Goal: Information Seeking & Learning: Find specific page/section

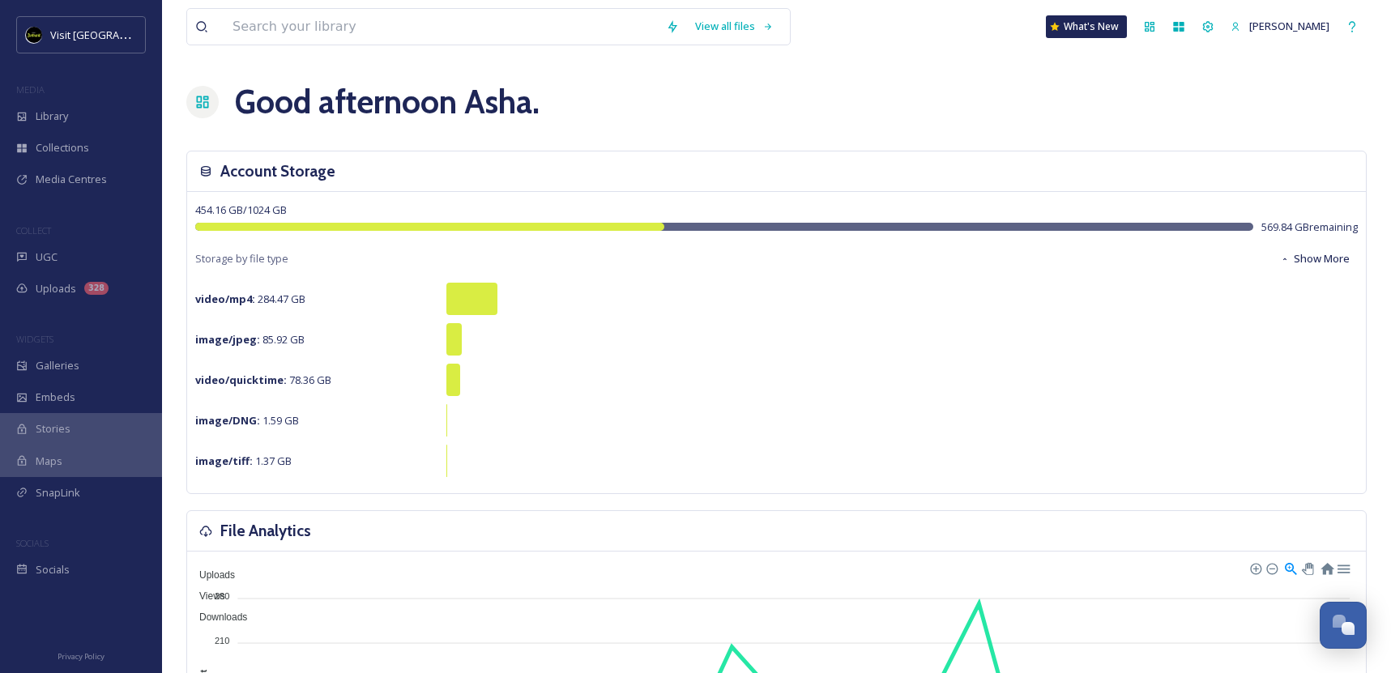
click at [393, 45] on div "View all files What's New [PERSON_NAME]" at bounding box center [776, 26] width 1180 height 53
click at [406, 44] on input at bounding box center [440, 27] width 433 height 36
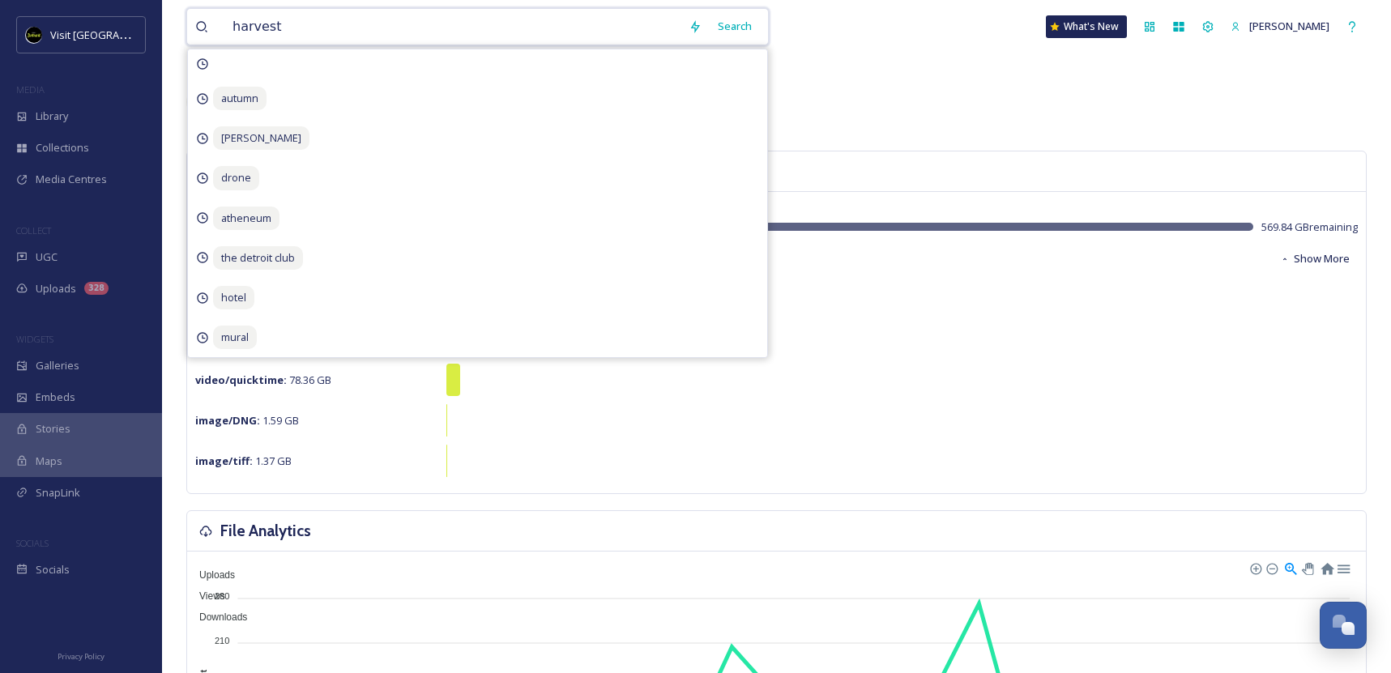
type input "harvest"
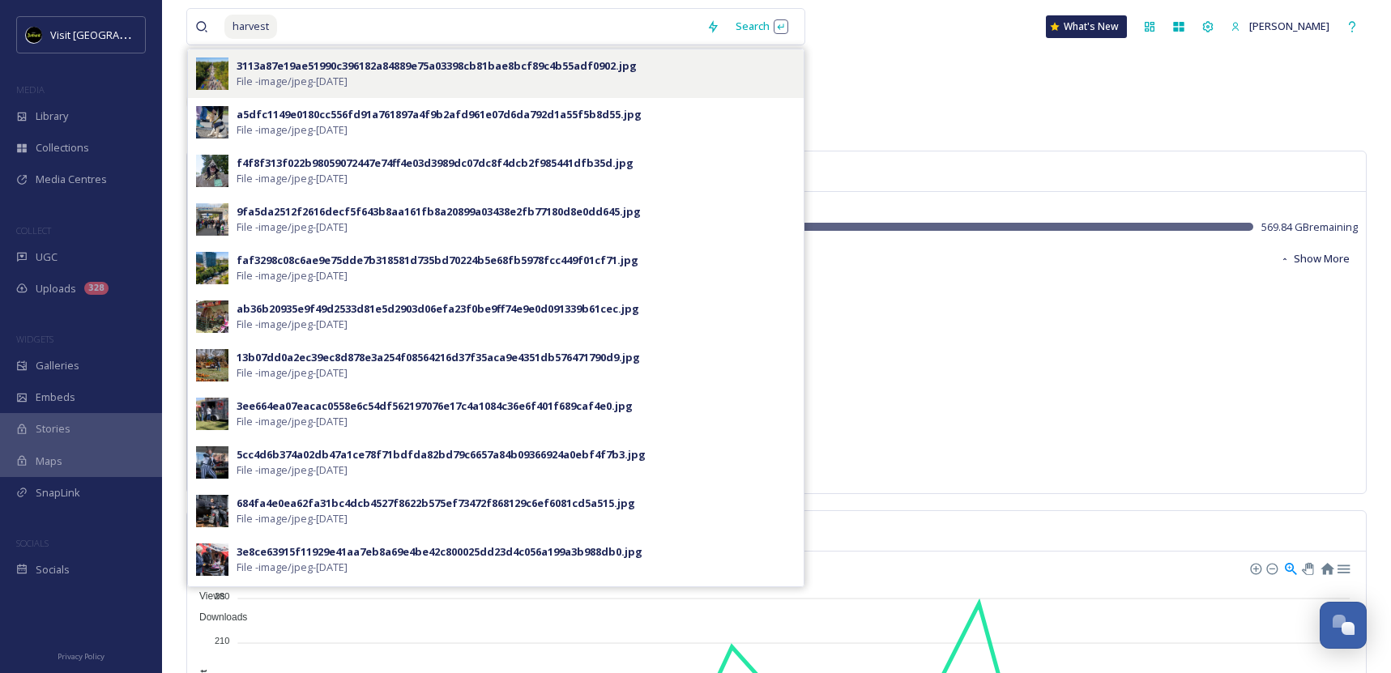
click at [348, 76] on span "File - image/jpeg - [DATE]" at bounding box center [292, 81] width 111 height 15
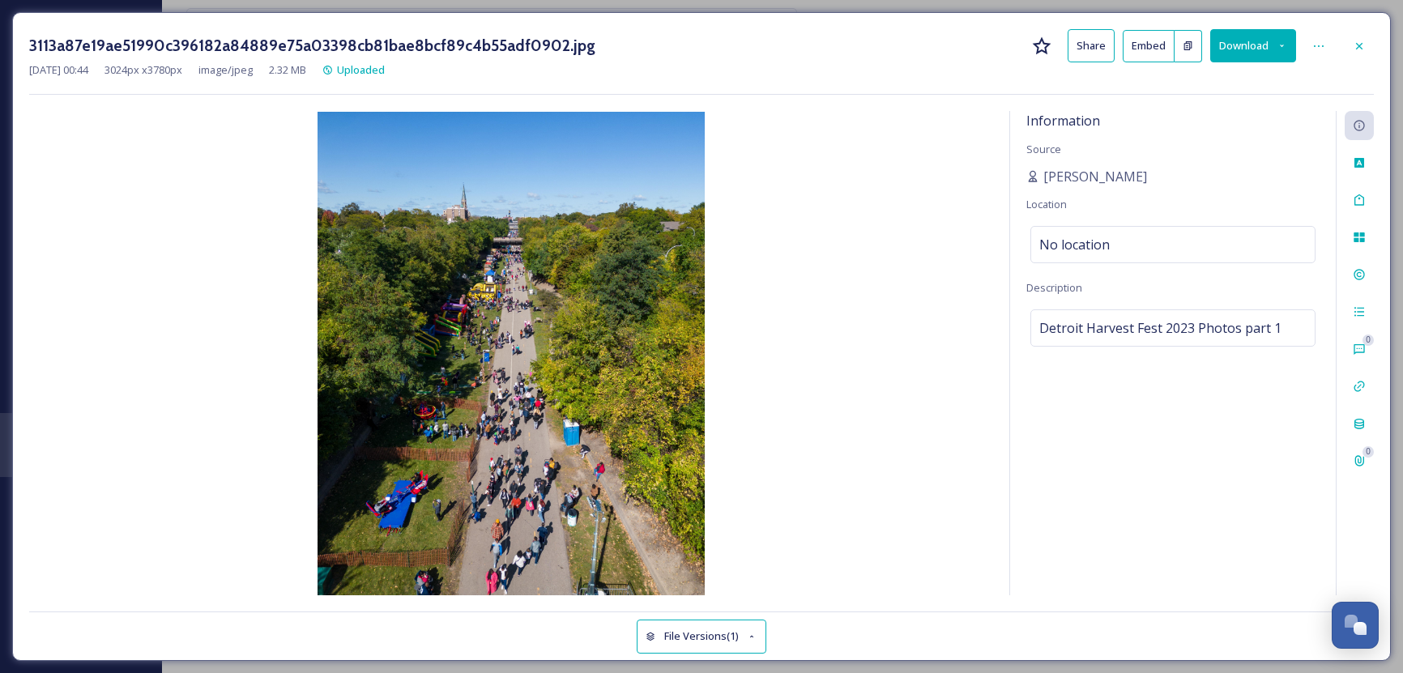
click at [1257, 39] on button "Download" at bounding box center [1253, 45] width 86 height 33
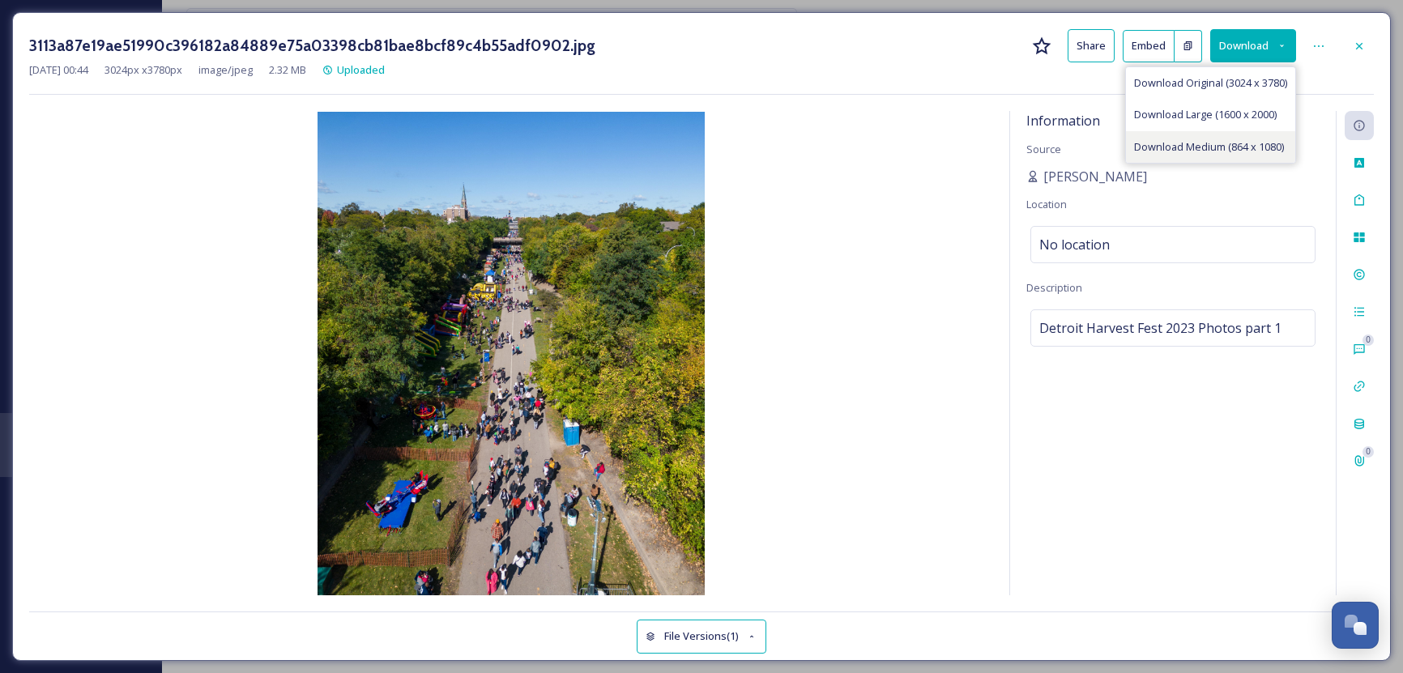
click at [1193, 147] on span "Download Medium (864 x 1080)" at bounding box center [1209, 146] width 150 height 15
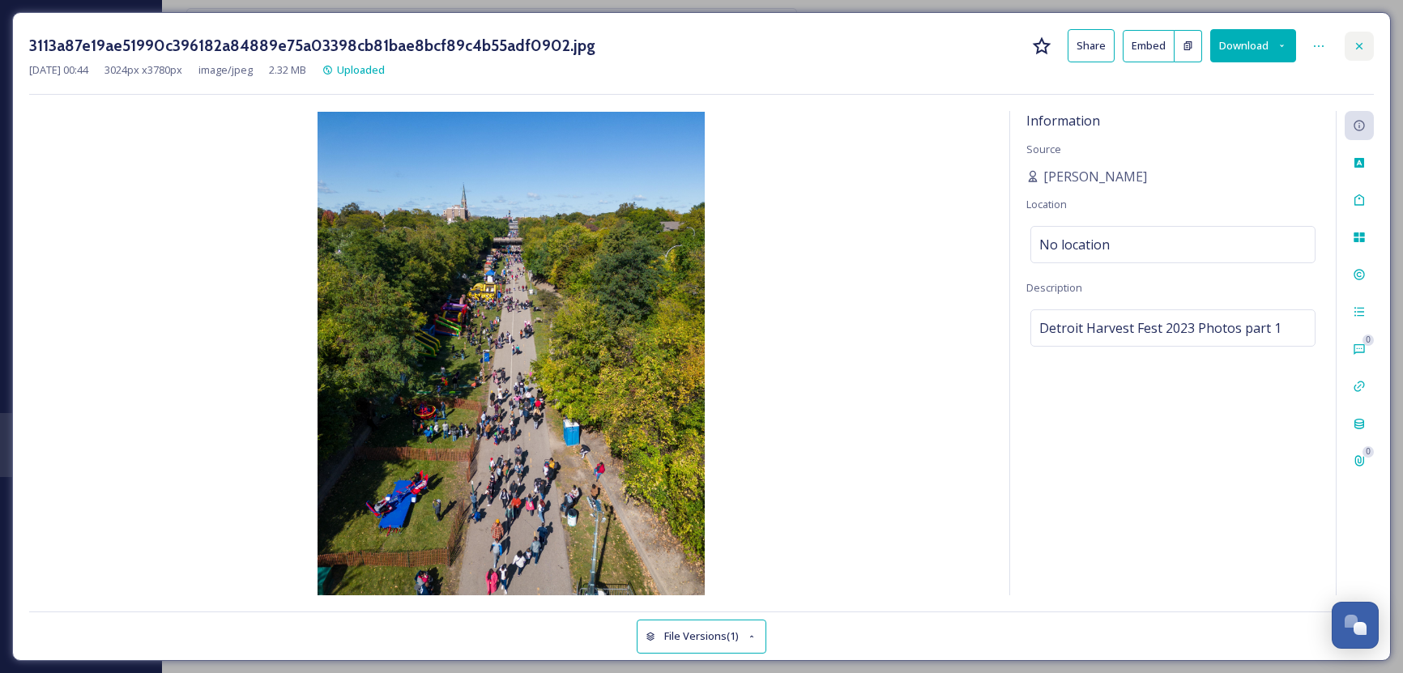
click at [1360, 49] on icon at bounding box center [1359, 46] width 13 height 13
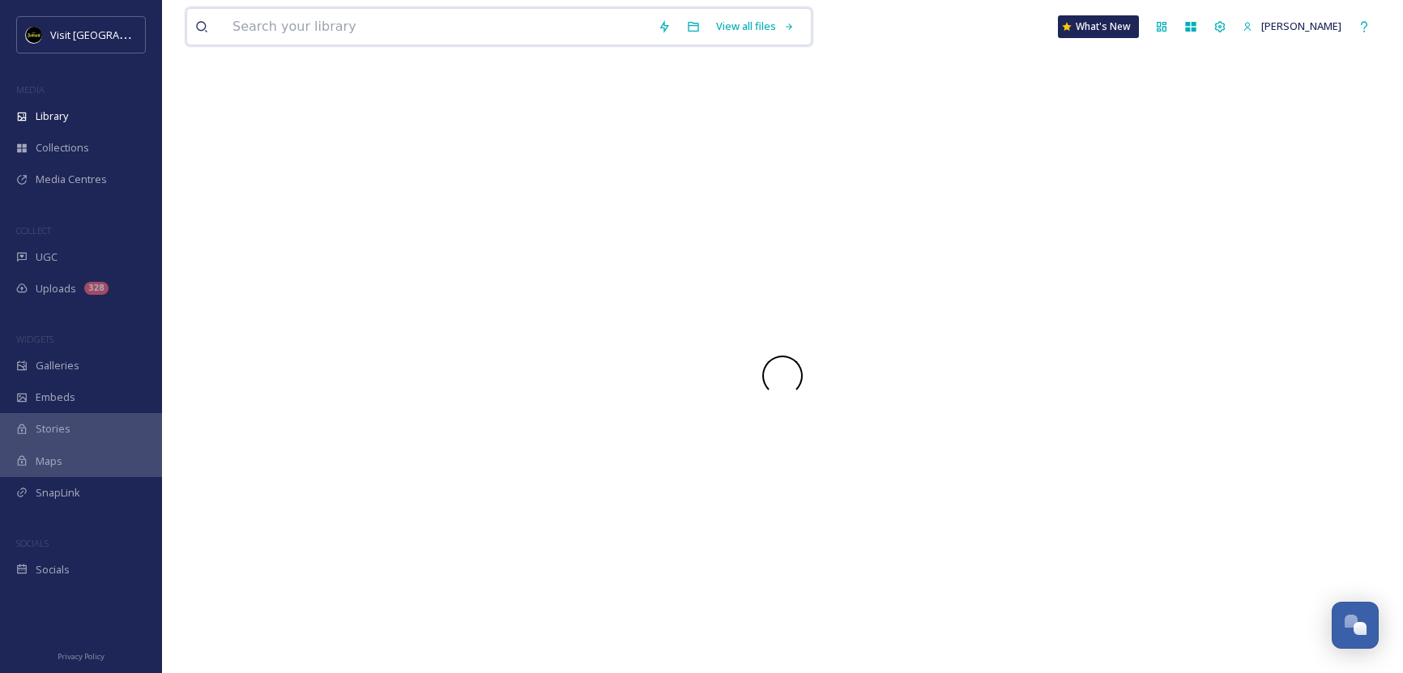
click at [315, 37] on input at bounding box center [436, 27] width 425 height 36
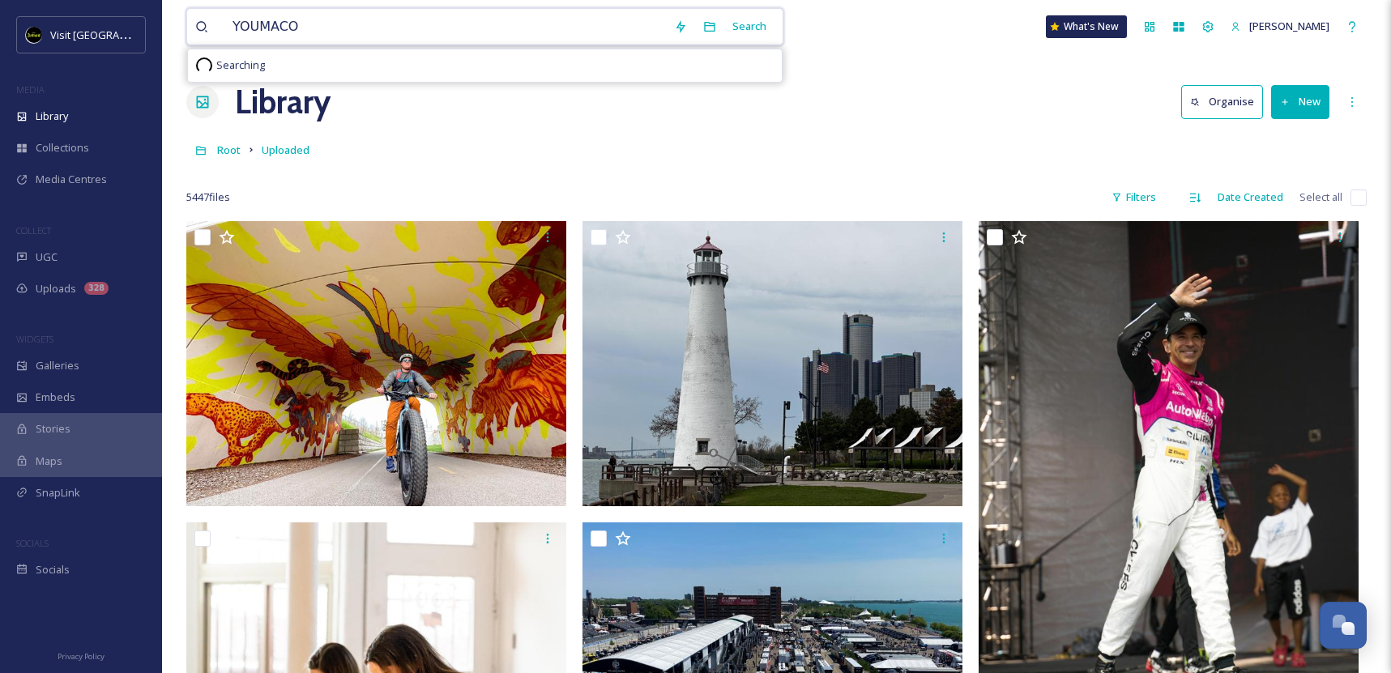
type input "YOUMACON"
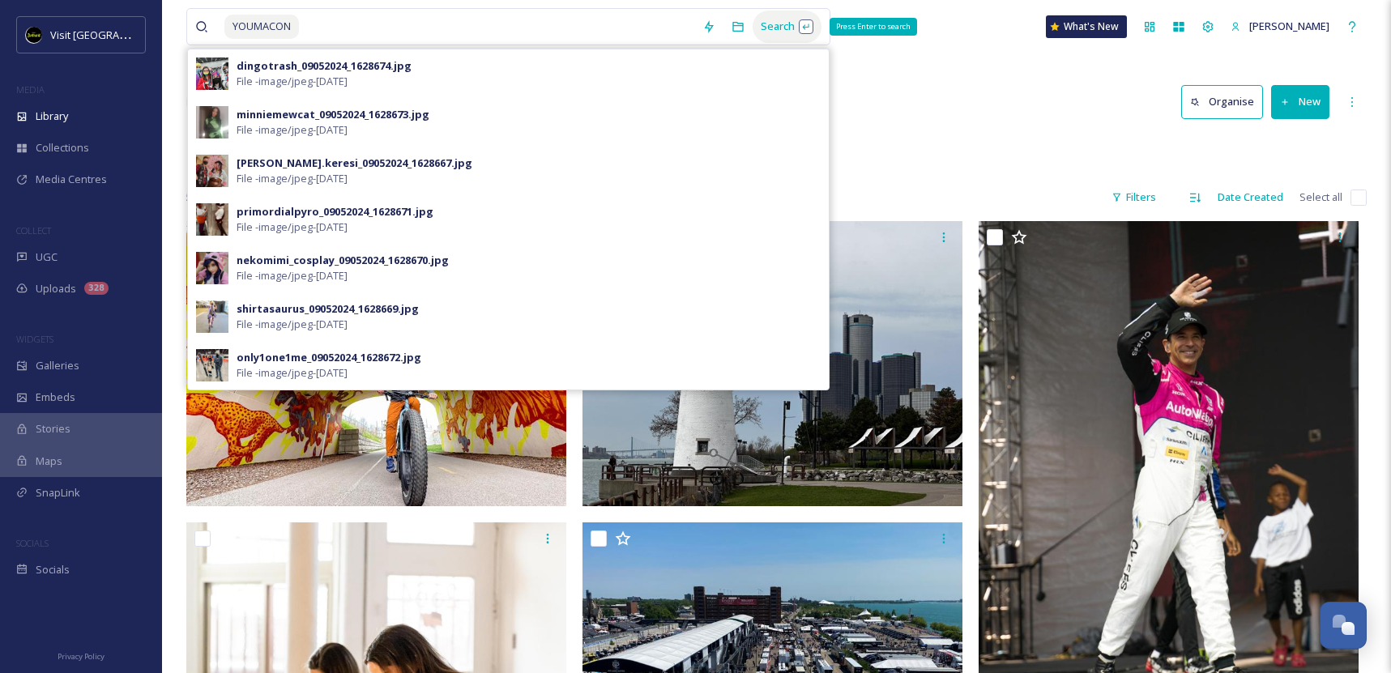
click at [785, 23] on div "Search Press Enter to search" at bounding box center [787, 27] width 69 height 32
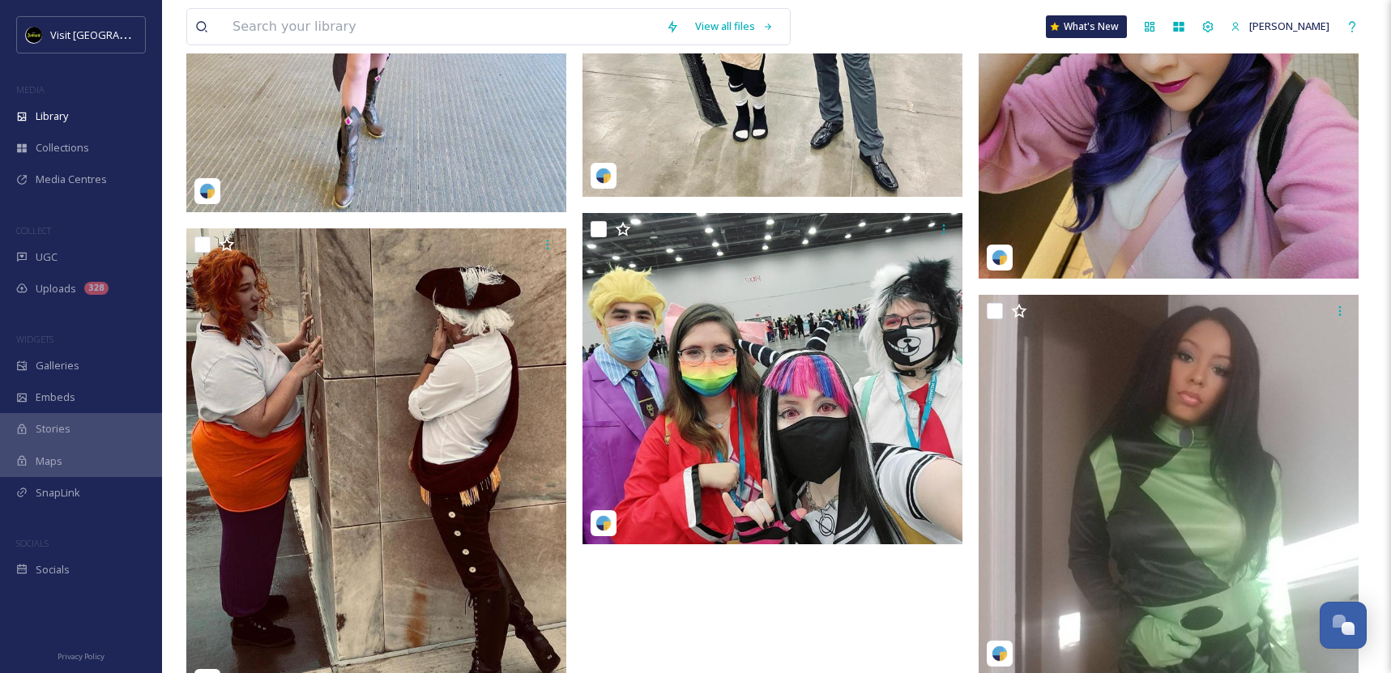
scroll to position [386, 0]
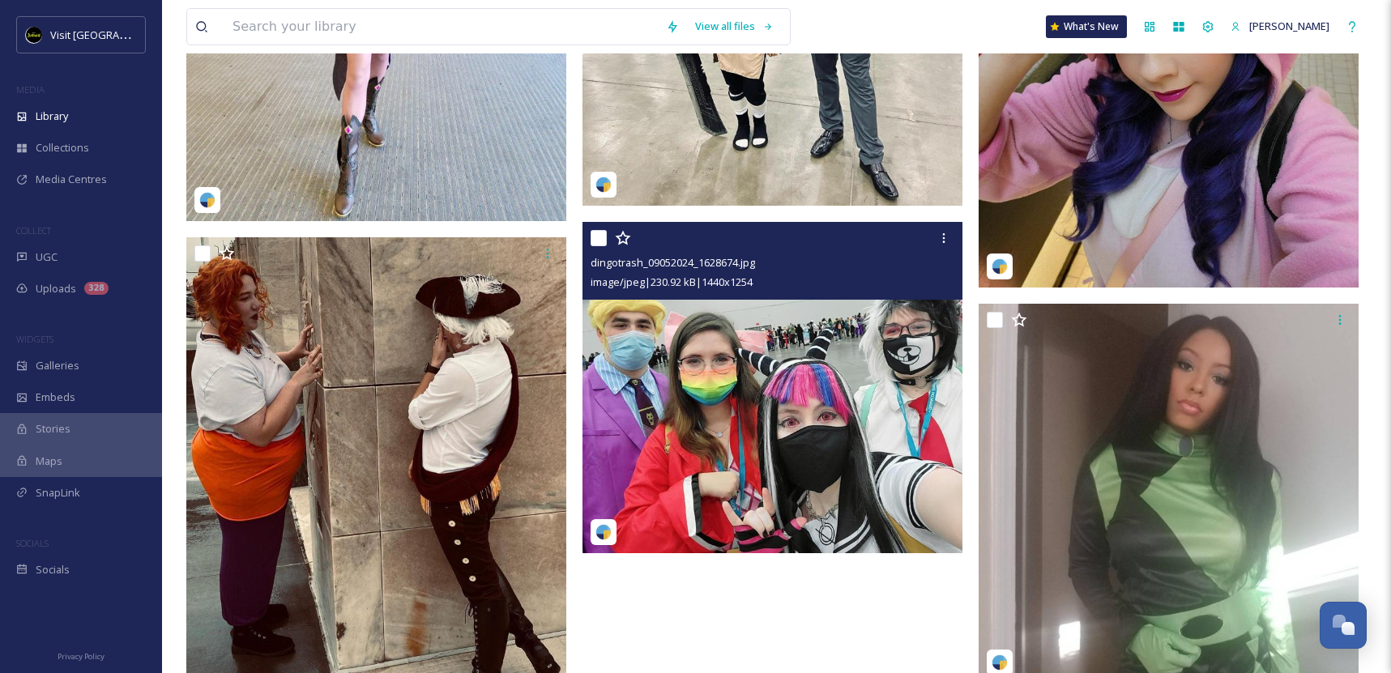
click at [714, 403] on img at bounding box center [773, 387] width 380 height 331
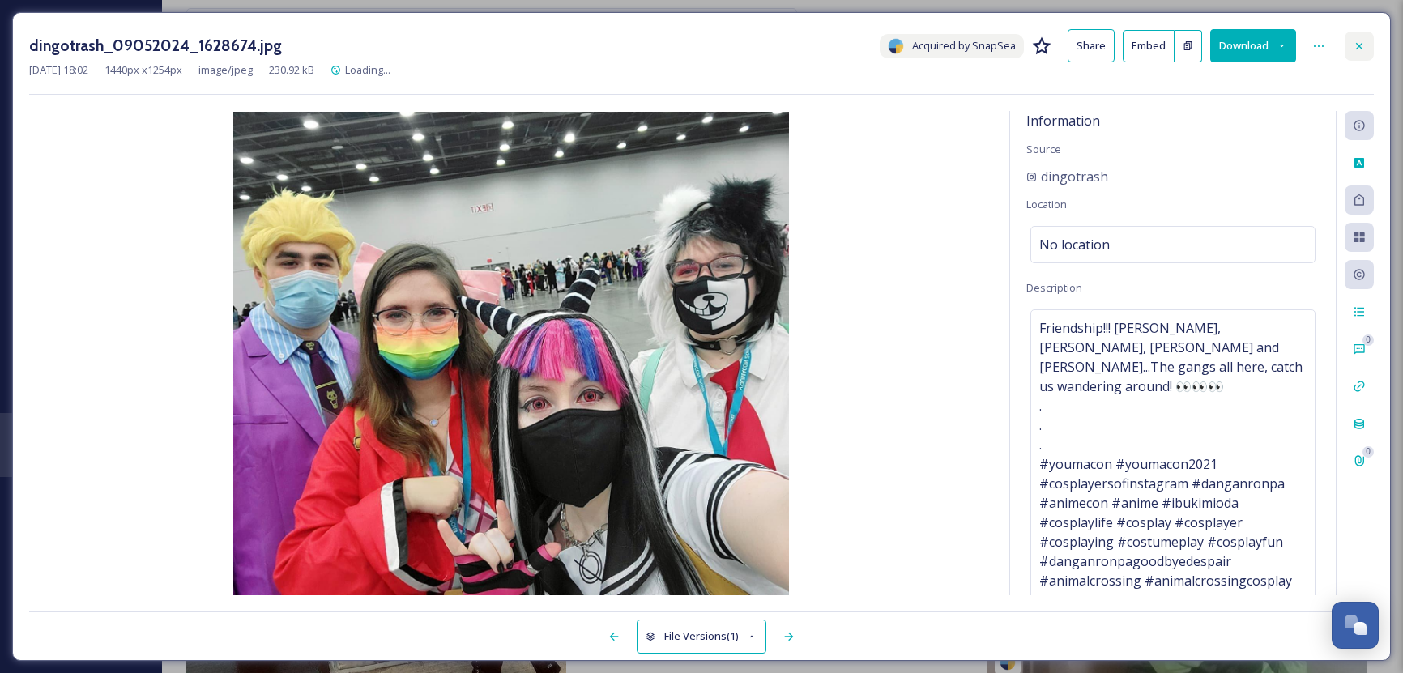
click at [1365, 41] on icon at bounding box center [1359, 46] width 13 height 13
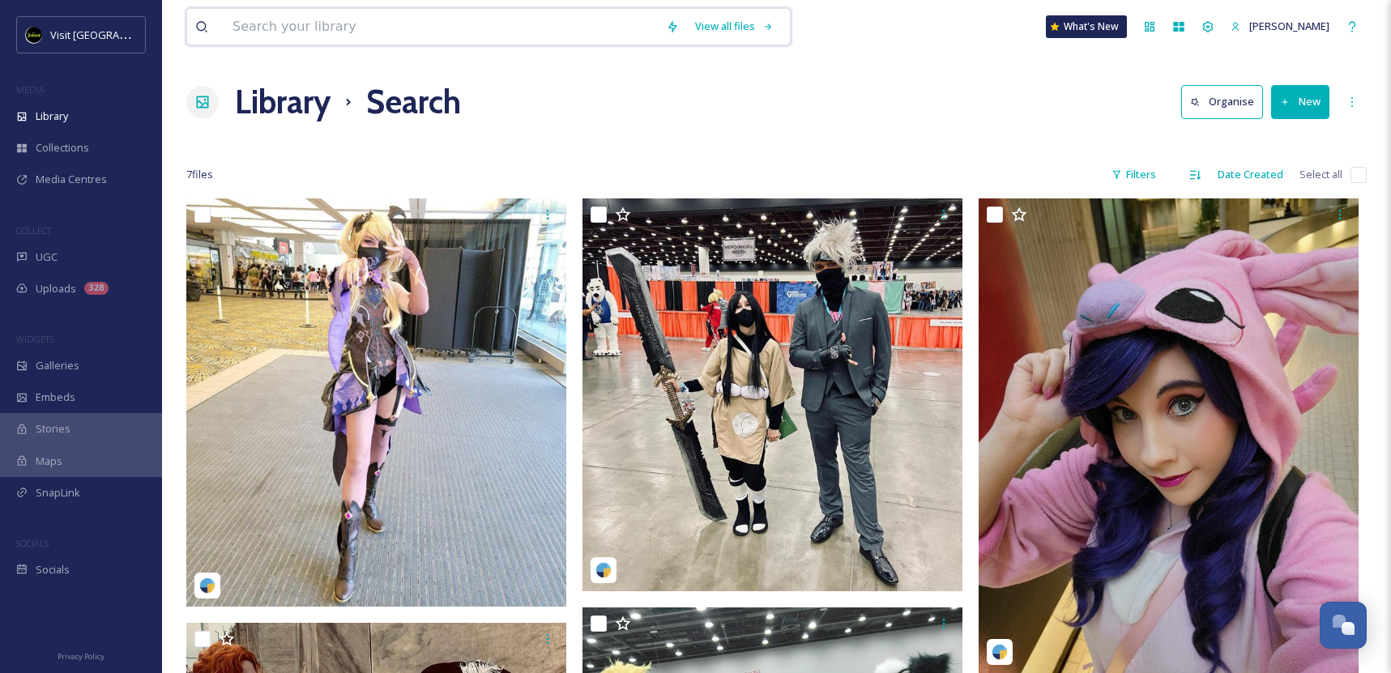
click at [309, 42] on input at bounding box center [440, 27] width 433 height 36
type input "youmacon"
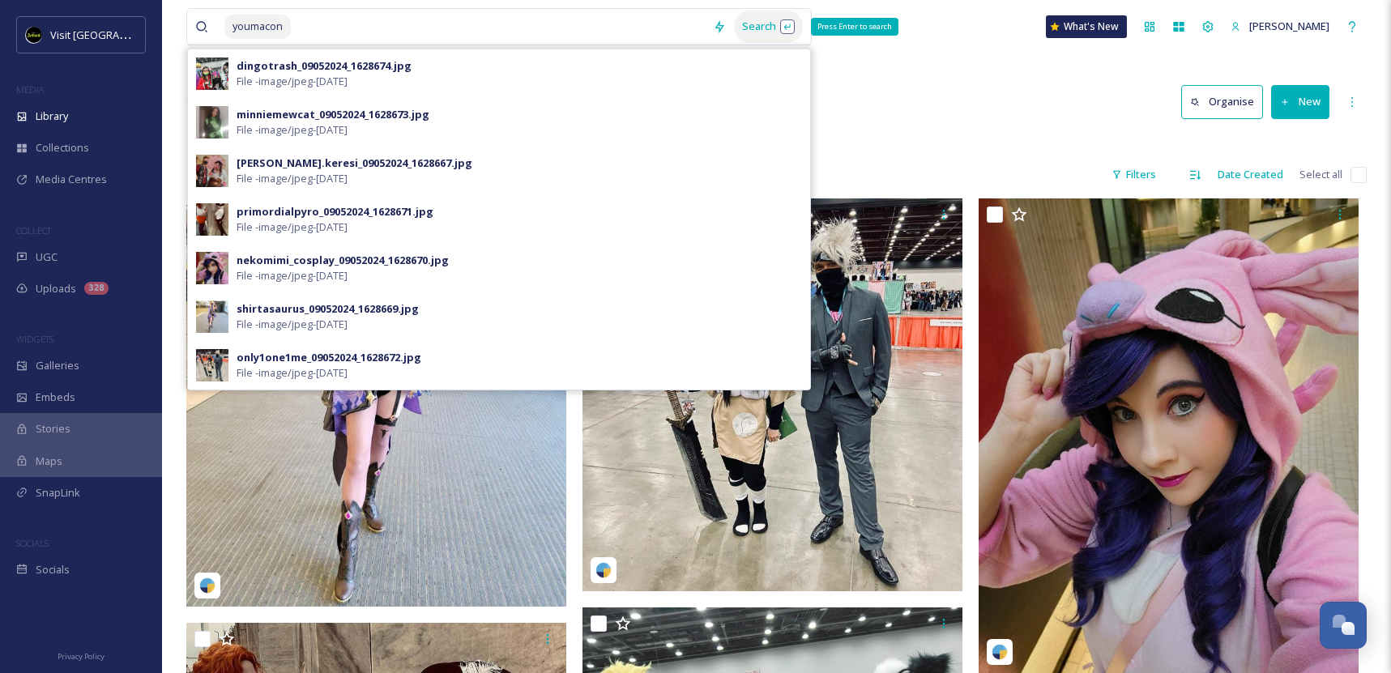
click at [775, 30] on div "Search Press Enter to search" at bounding box center [768, 27] width 69 height 32
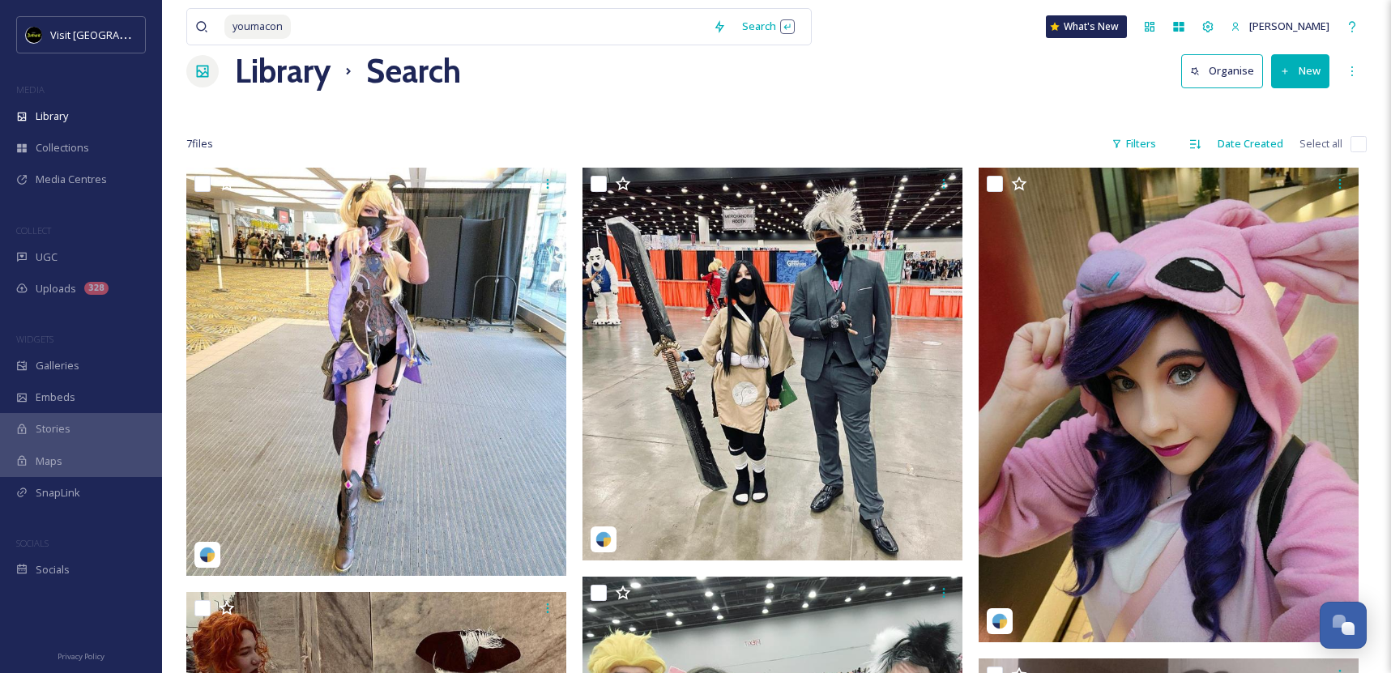
scroll to position [28, 0]
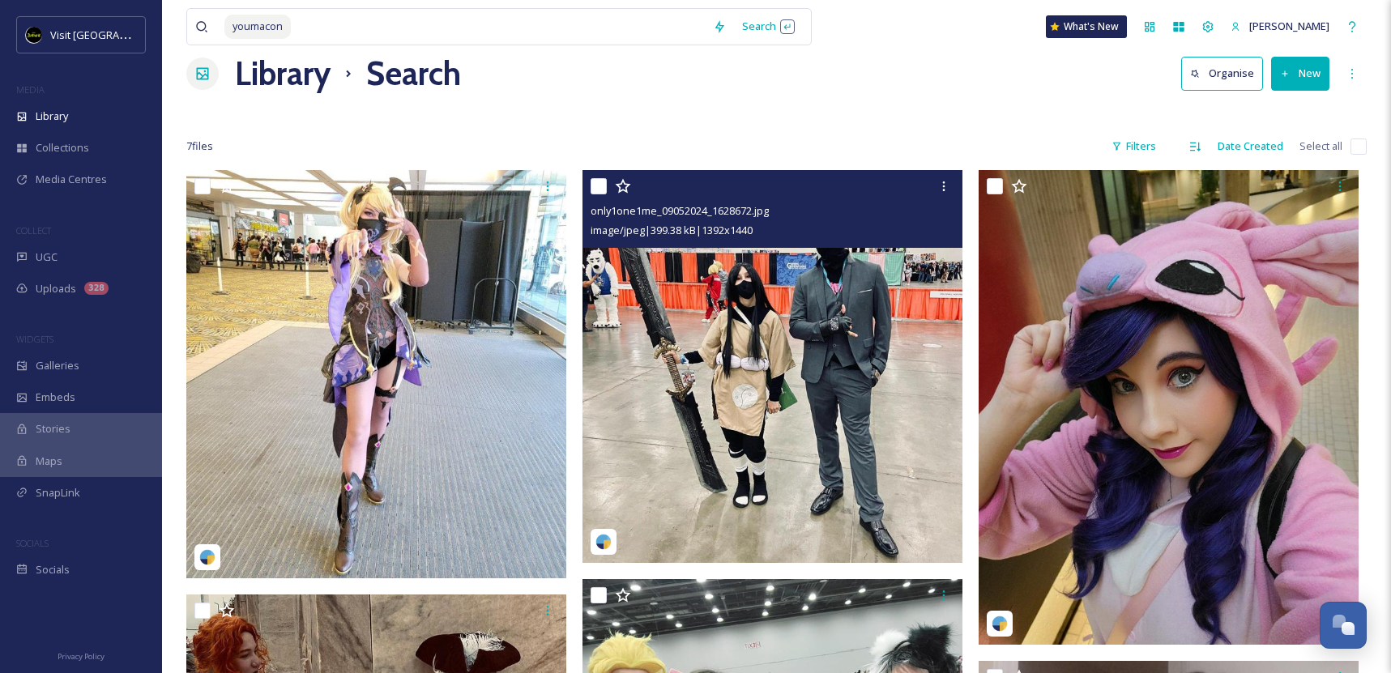
click at [655, 409] on img at bounding box center [773, 366] width 380 height 393
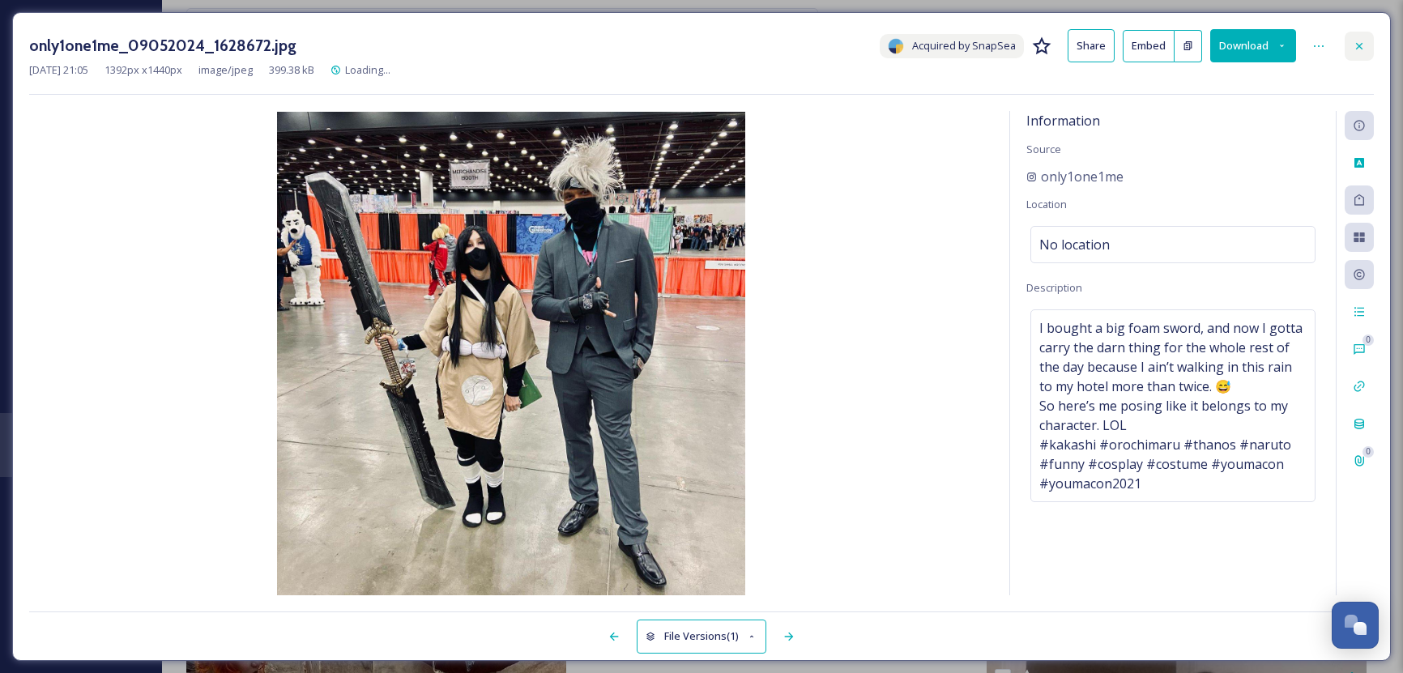
click at [1372, 38] on div at bounding box center [1359, 46] width 29 height 29
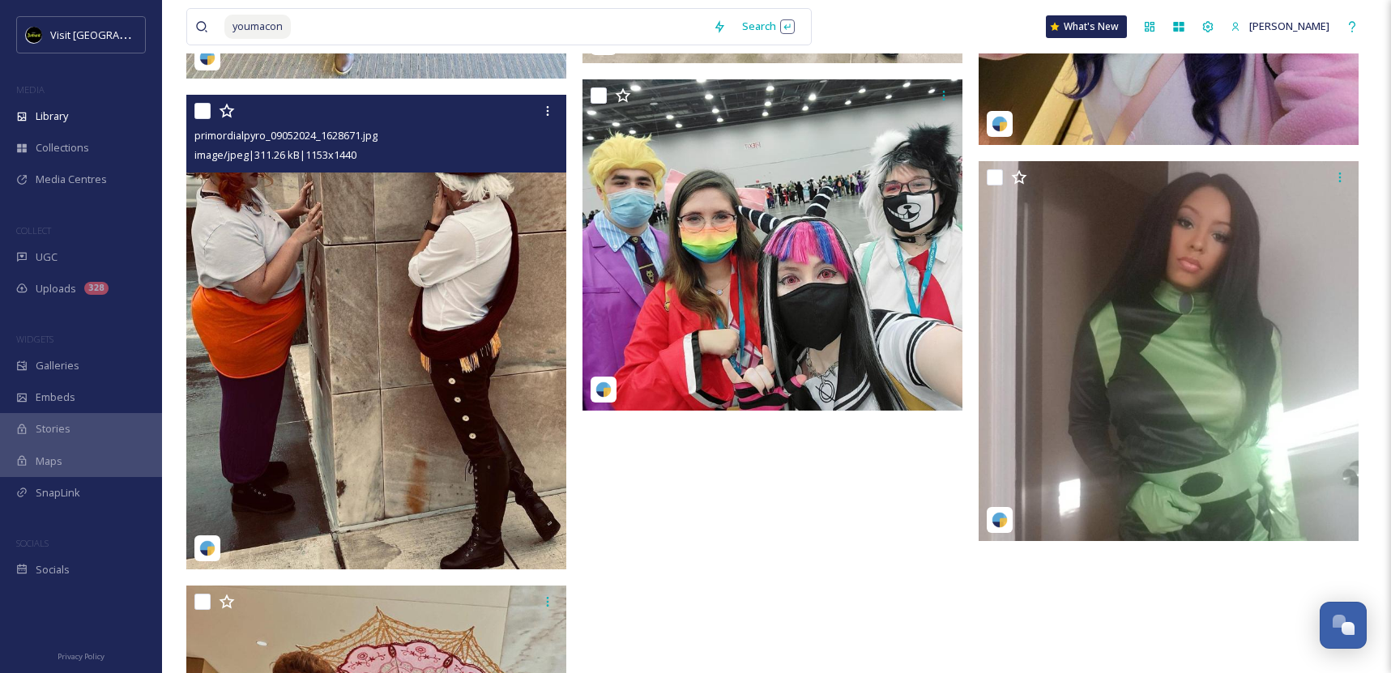
click at [440, 454] on img at bounding box center [376, 332] width 380 height 475
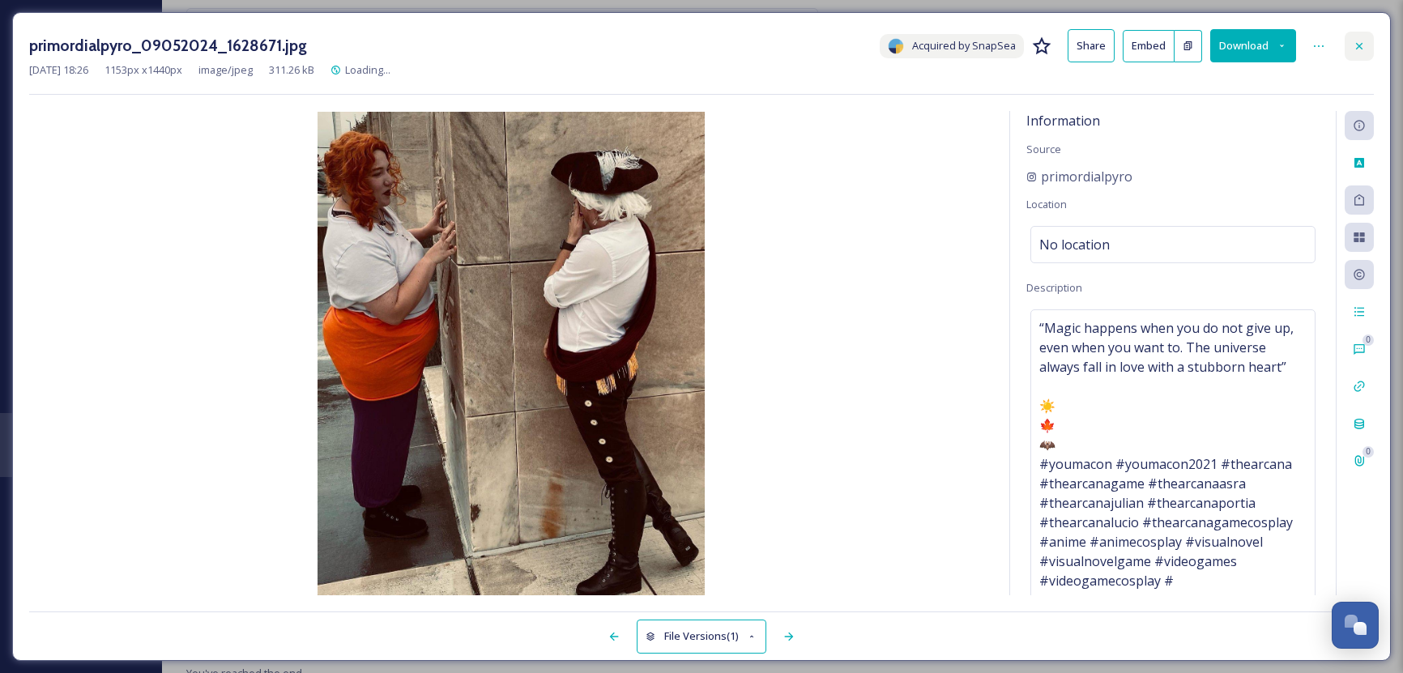
click at [1347, 53] on div at bounding box center [1359, 46] width 29 height 29
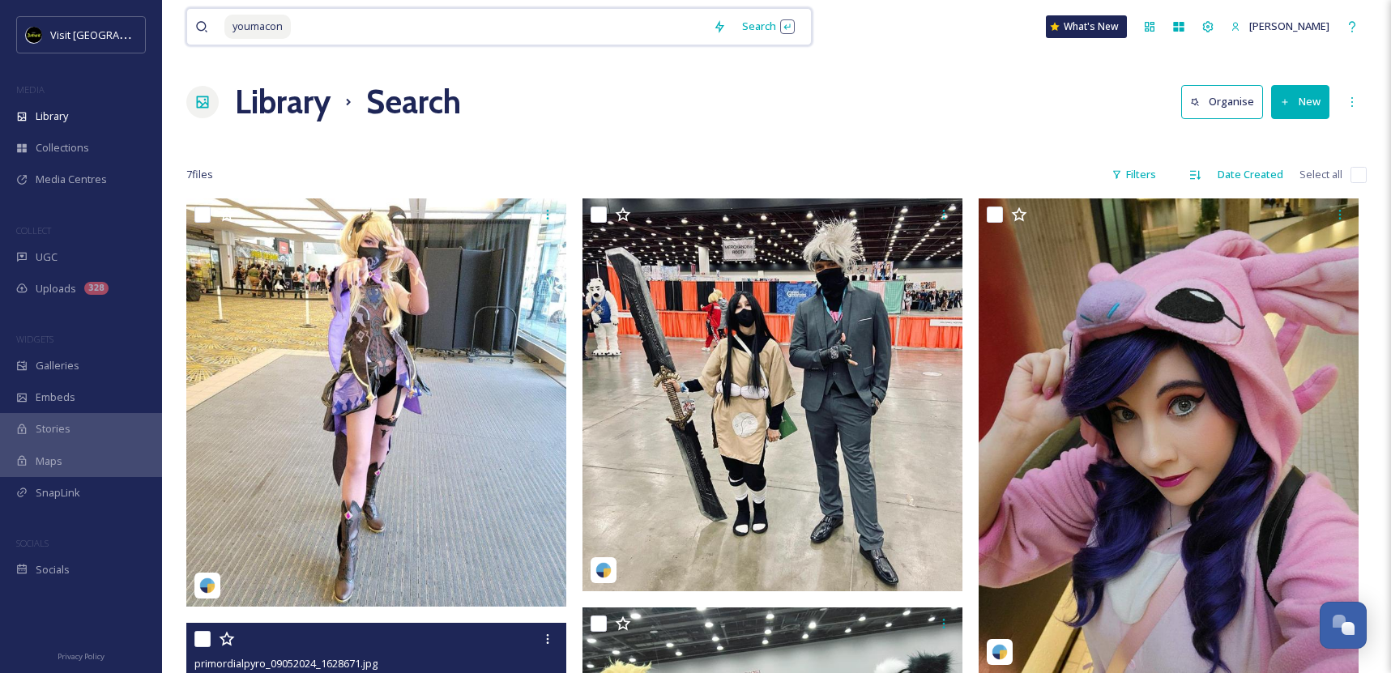
click at [362, 39] on input at bounding box center [498, 27] width 412 height 36
click at [65, 118] on span "Library" at bounding box center [52, 116] width 32 height 15
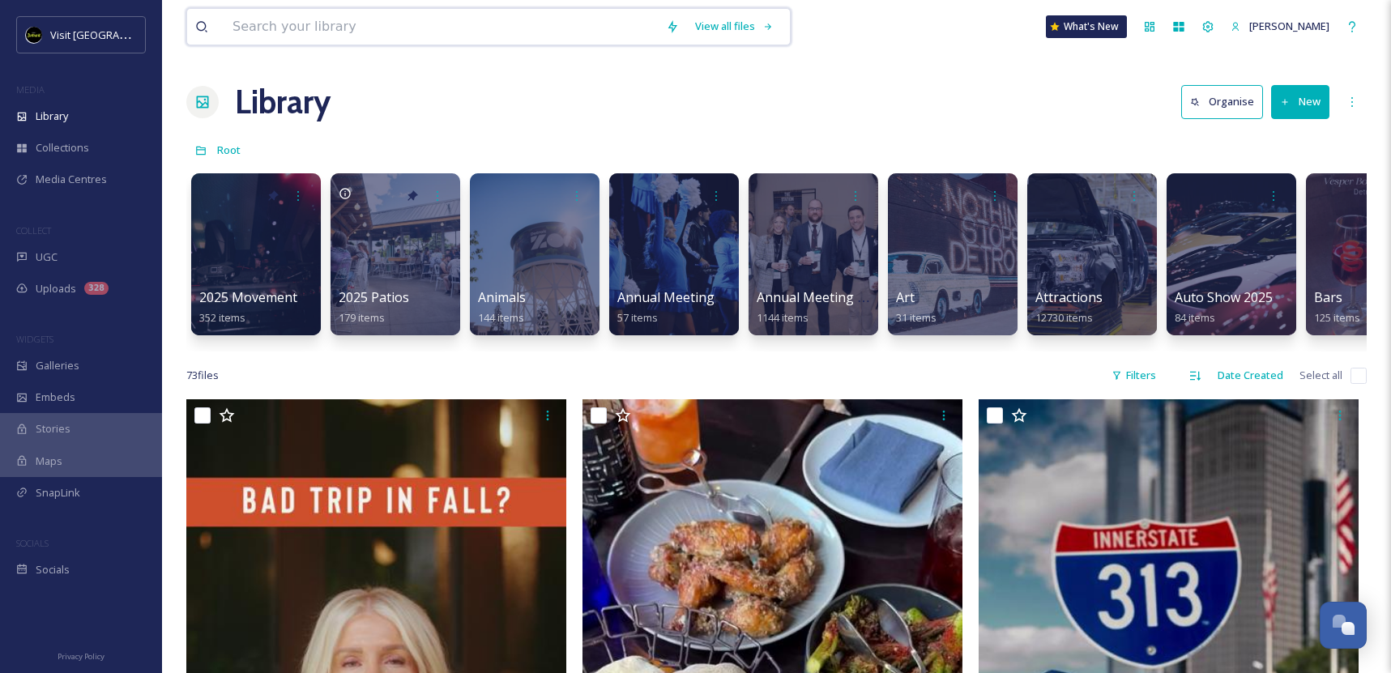
click at [416, 12] on input at bounding box center [440, 27] width 433 height 36
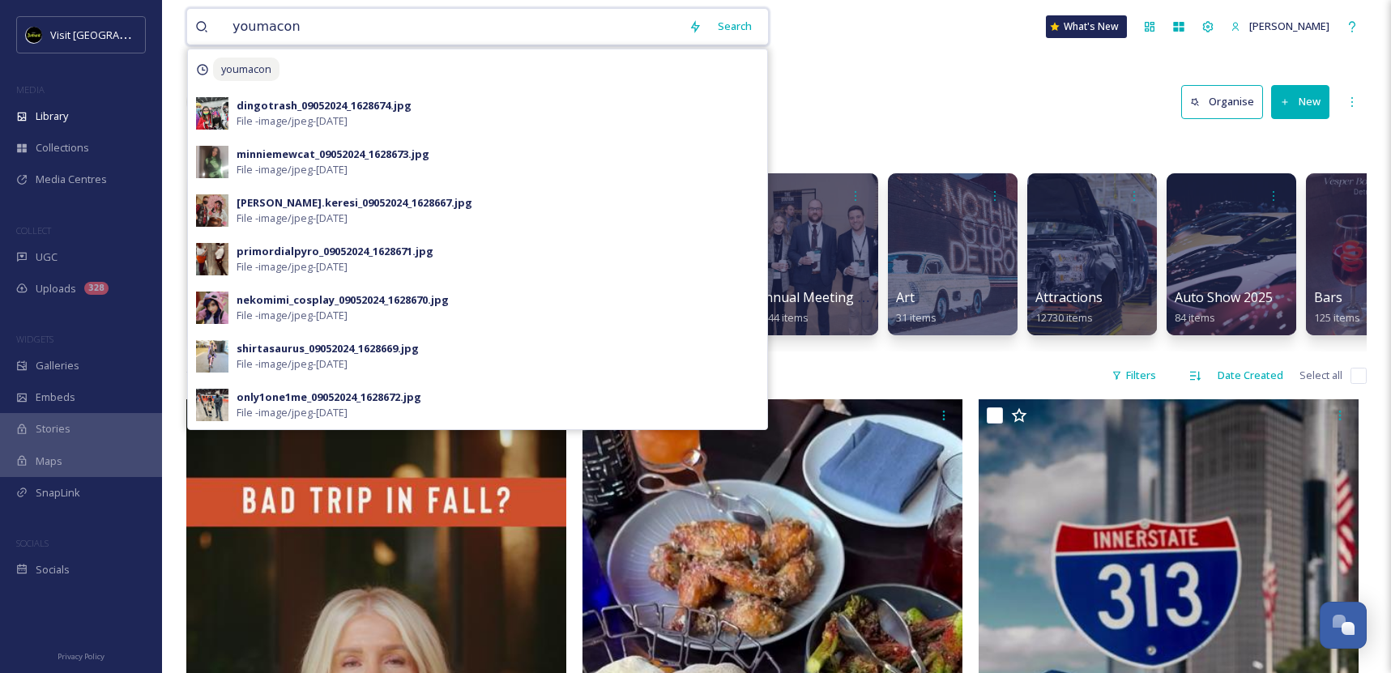
type input "youmacon"
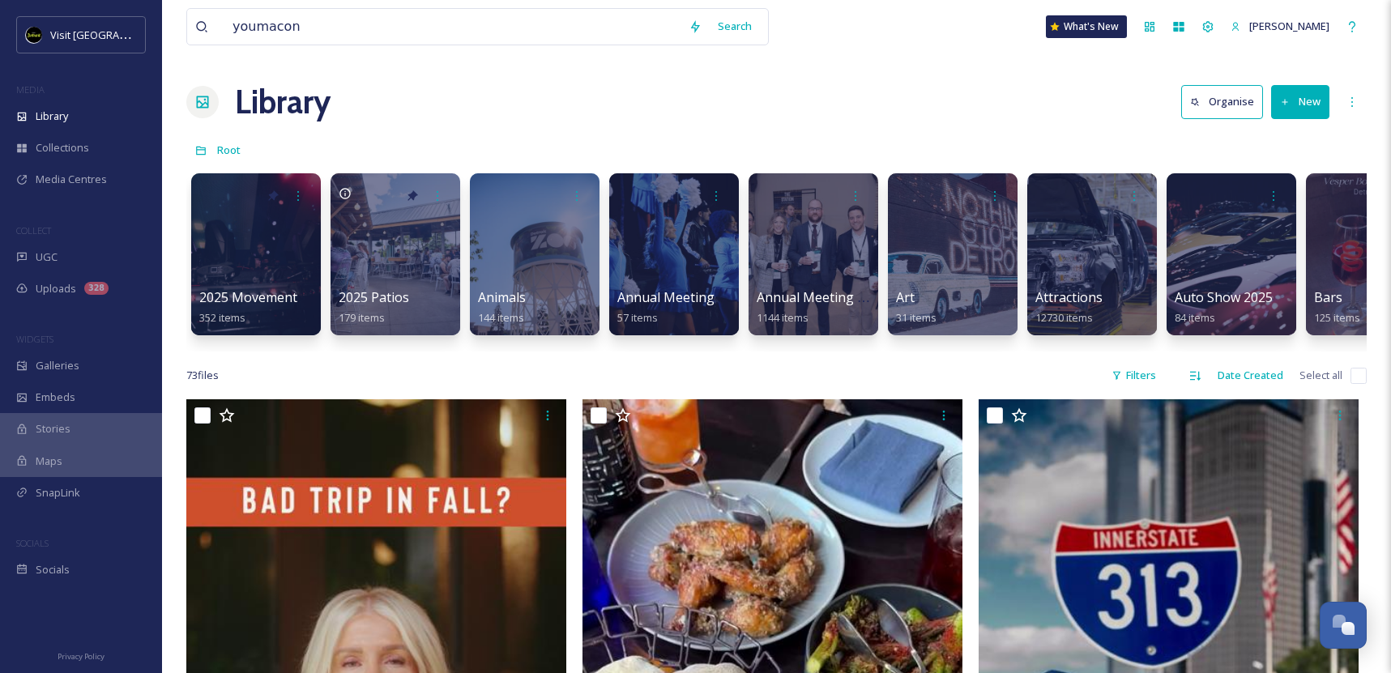
click at [937, 105] on div "Library Organise New" at bounding box center [776, 102] width 1180 height 49
